Goal: Transaction & Acquisition: Purchase product/service

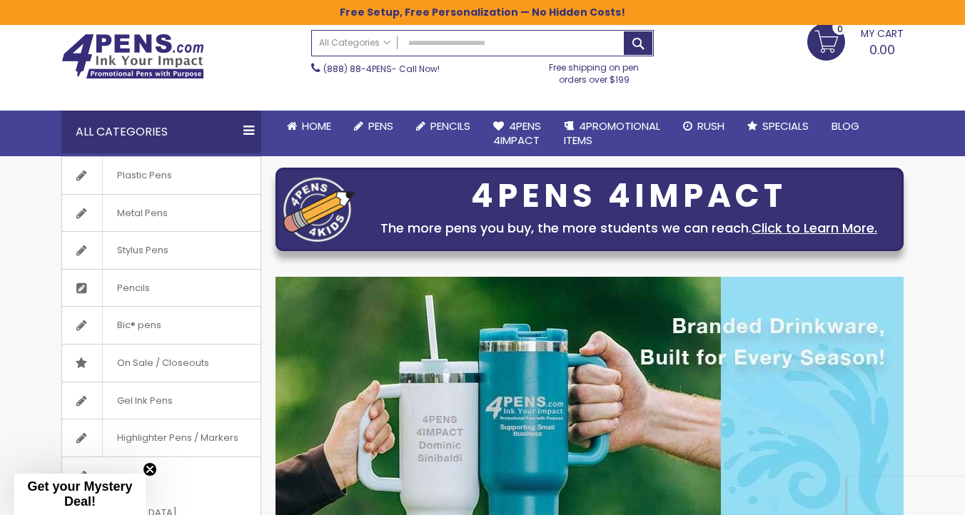
scroll to position [54, 0]
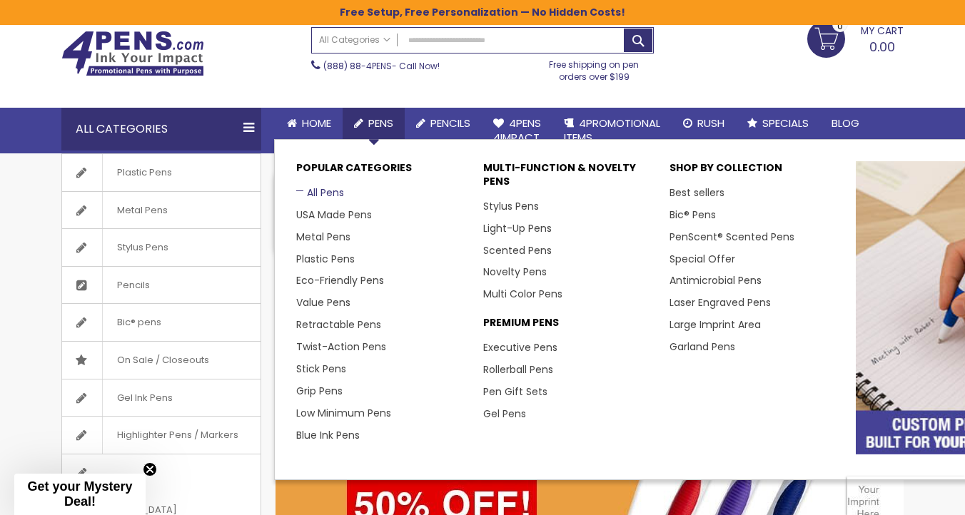
click at [321, 191] on link "All Pens" at bounding box center [320, 193] width 48 height 14
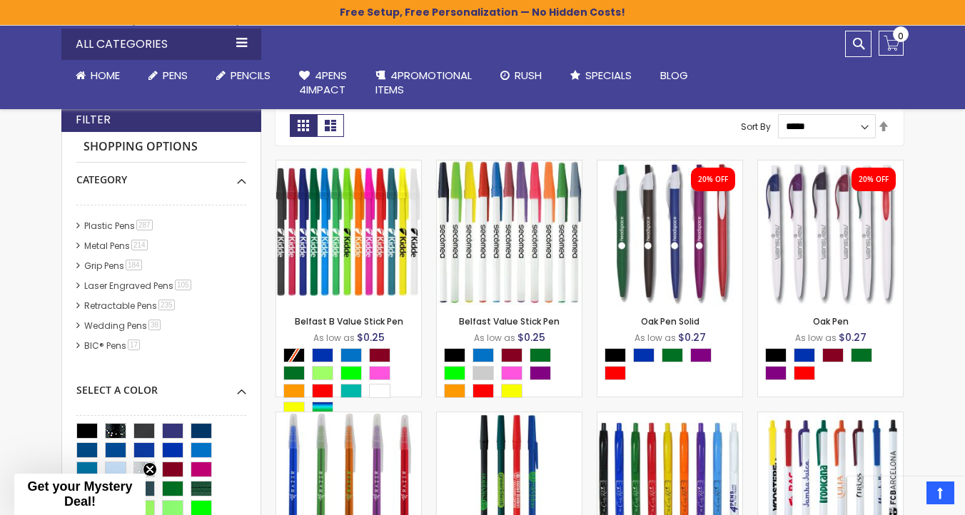
scroll to position [317, 0]
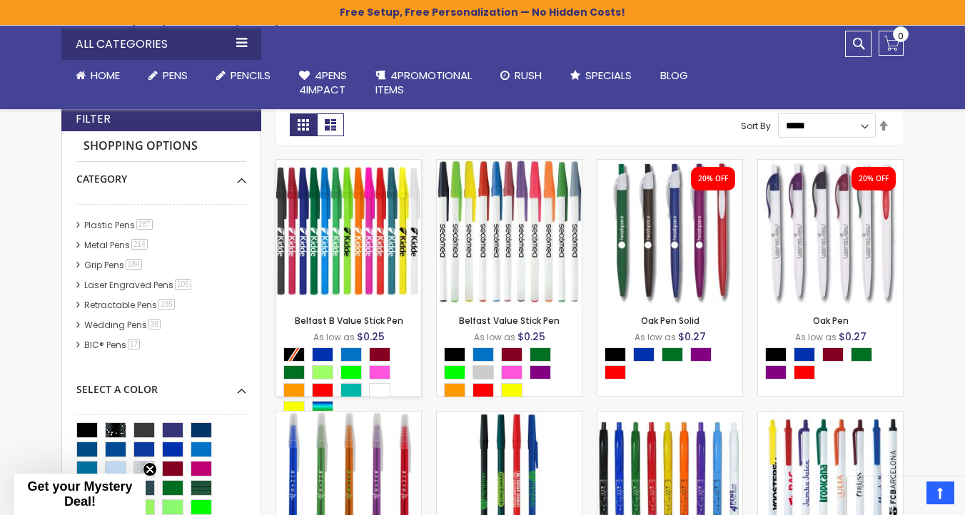
click at [378, 241] on img at bounding box center [348, 232] width 145 height 145
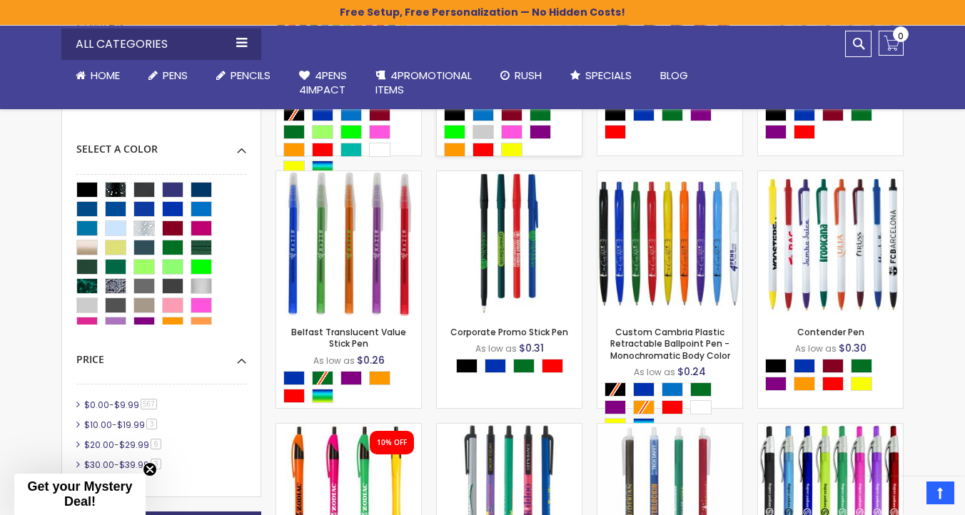
scroll to position [560, 0]
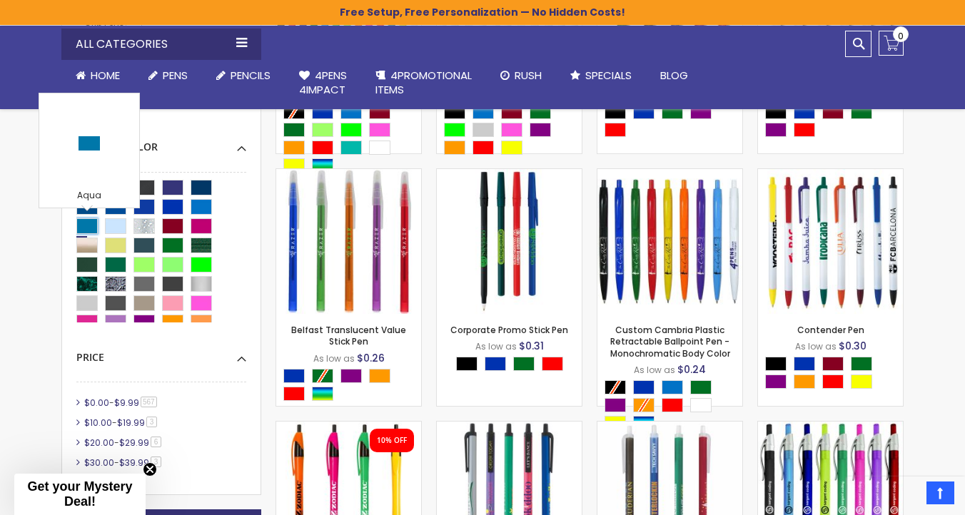
click at [86, 225] on div "Aqua" at bounding box center [86, 226] width 21 height 16
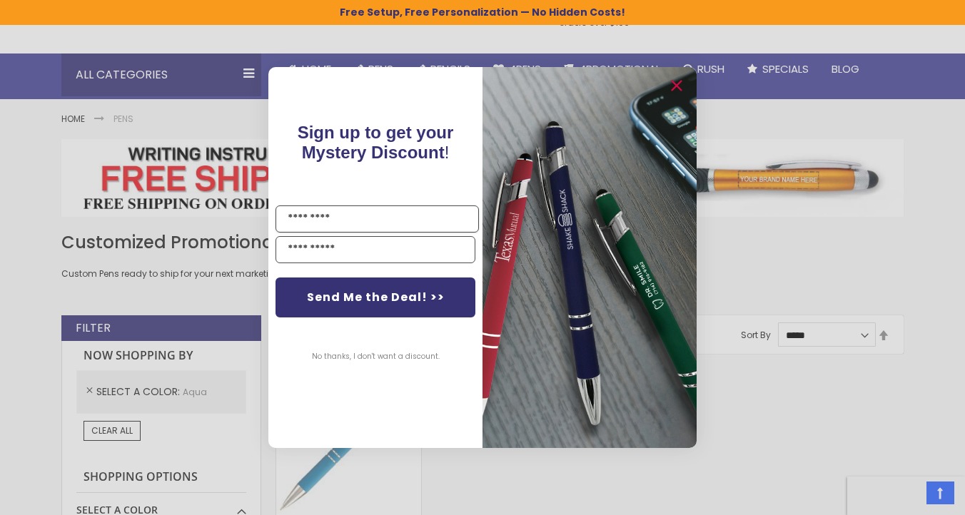
scroll to position [96, 0]
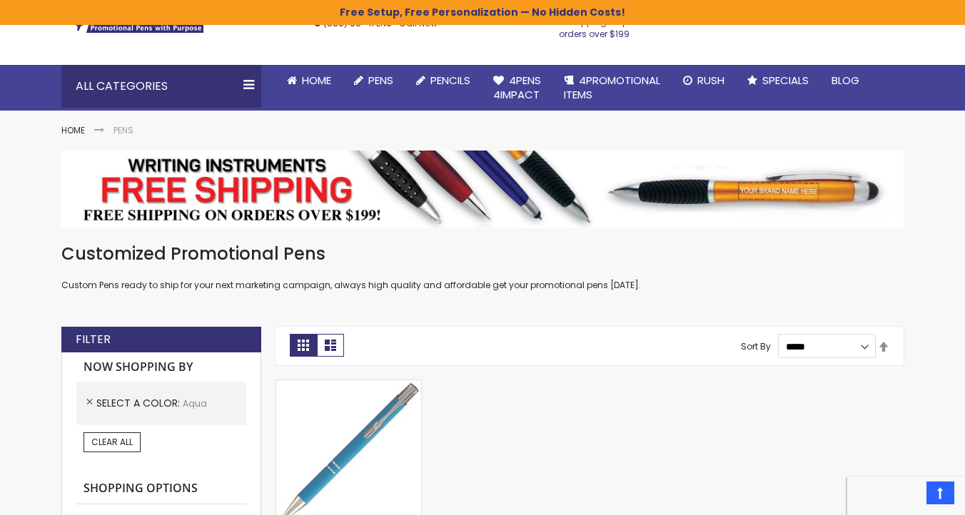
click at [750, 408] on div "Close dialog Sign up to get your Mystery Discount ! Name Send Me the Deal! >> N…" at bounding box center [482, 257] width 965 height 515
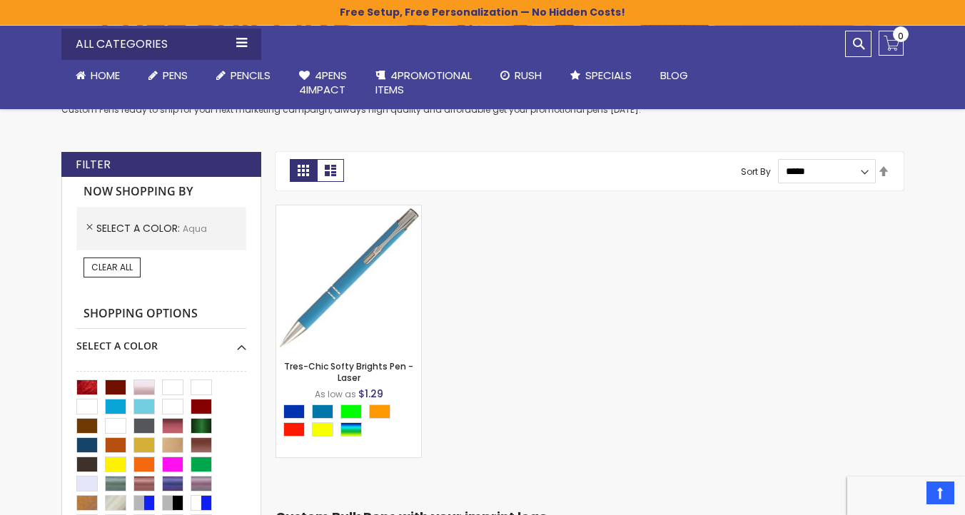
scroll to position [186, 0]
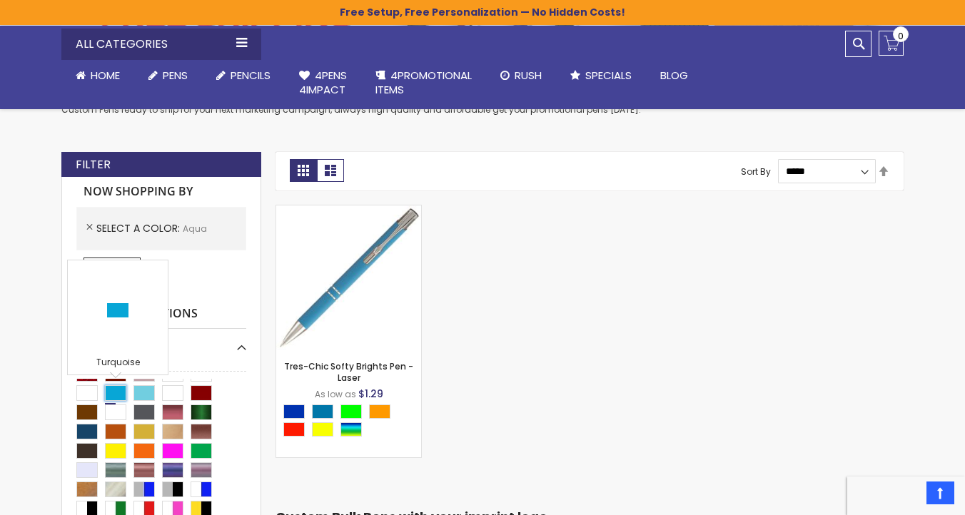
click at [114, 393] on div "Turquoise" at bounding box center [115, 394] width 21 height 16
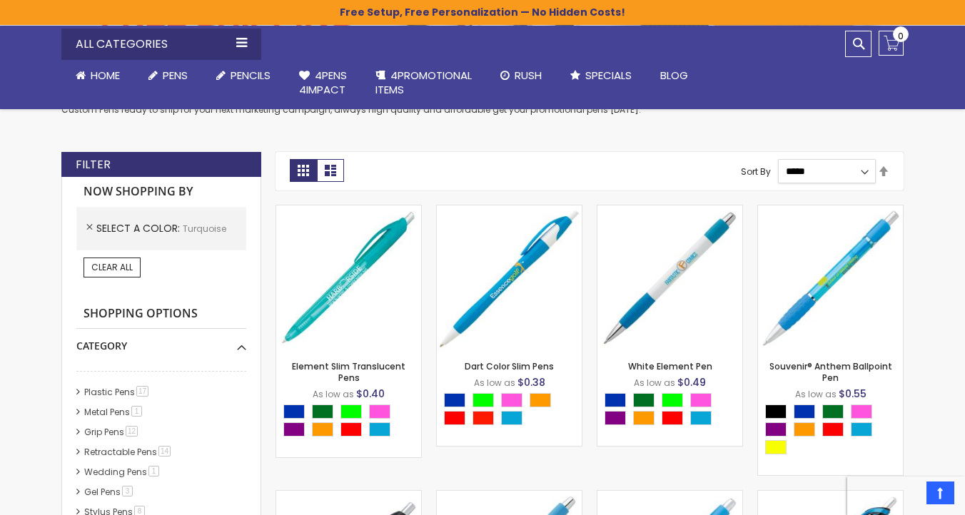
click at [860, 171] on select "**********" at bounding box center [827, 171] width 99 height 24
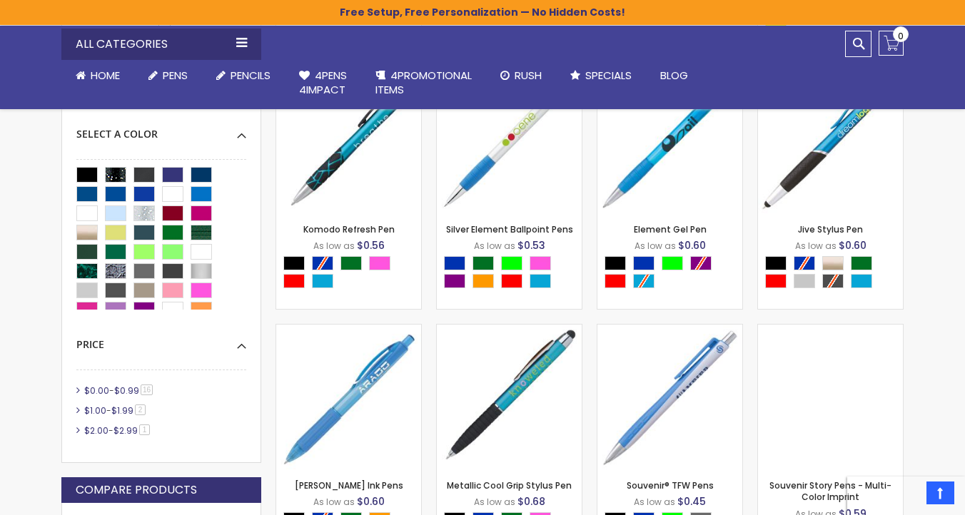
scroll to position [697, 0]
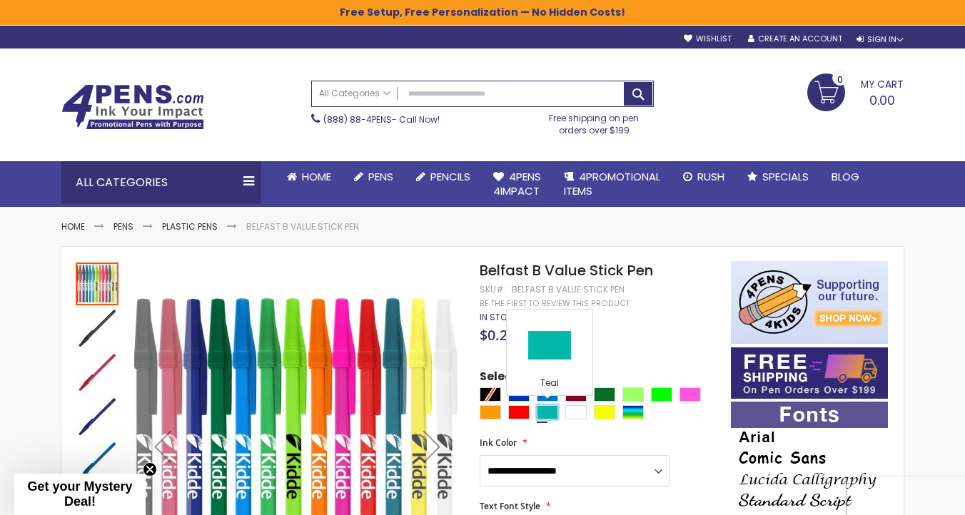
click at [550, 408] on div "Teal" at bounding box center [547, 413] width 21 height 14
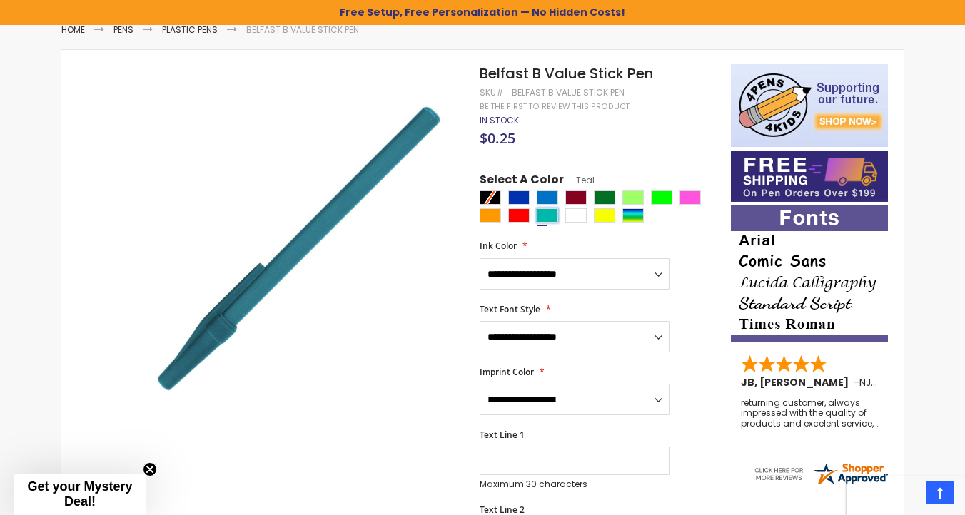
scroll to position [193, 0]
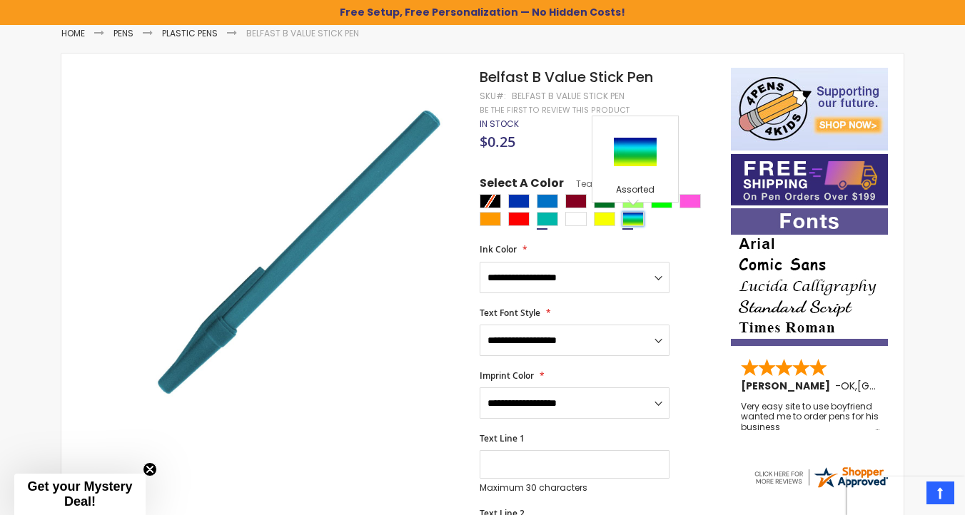
click at [630, 215] on div "Assorted" at bounding box center [633, 219] width 21 height 14
type input "****"
